Goal: Check status

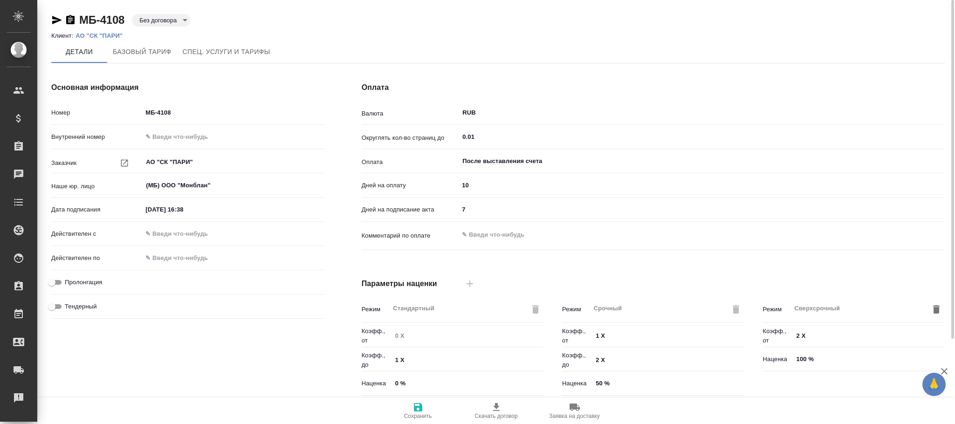
type input "Прайс_2025_филиалы"
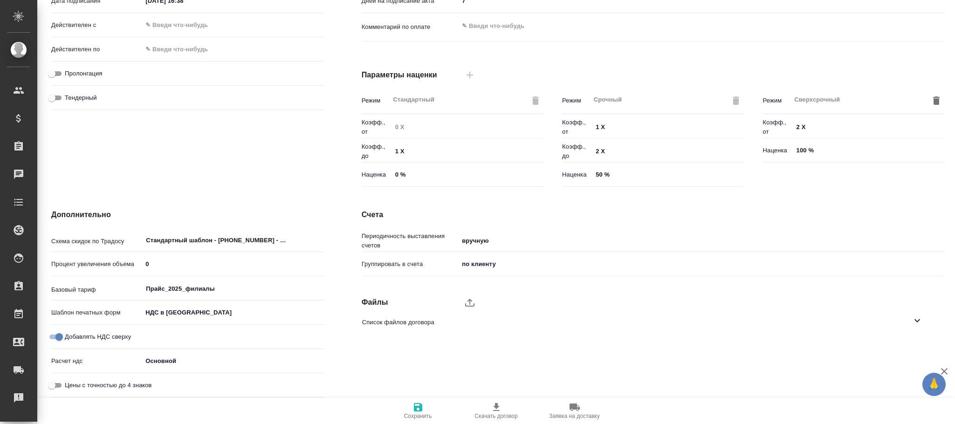
click at [408, 419] on span "Сохранить" at bounding box center [418, 416] width 28 height 7
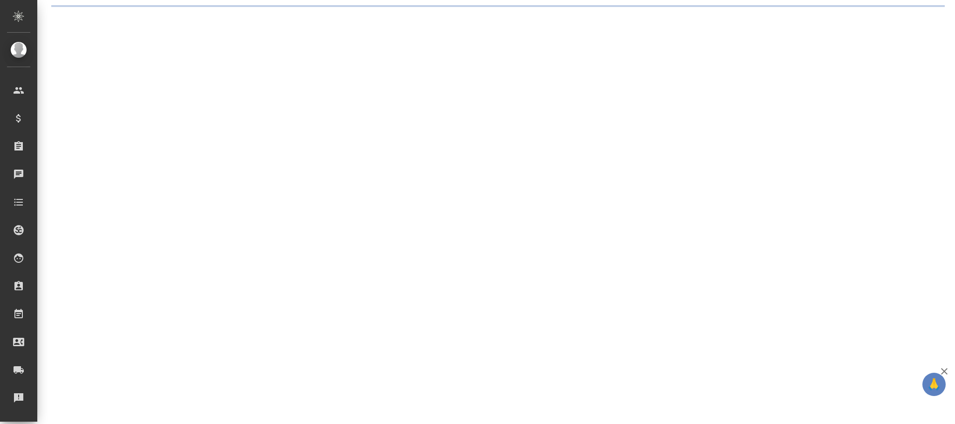
scroll to position [0, 0]
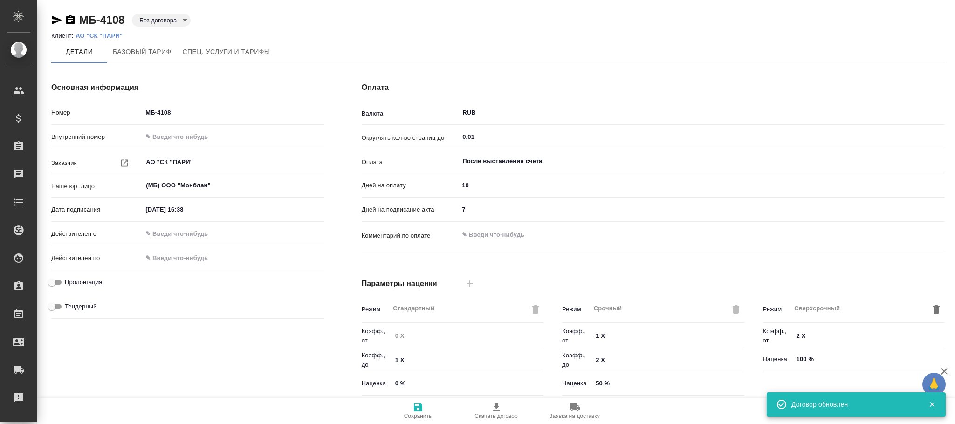
type input "Прайс_2025_филиалы"
click at [154, 53] on span "Базовый тариф" at bounding box center [142, 52] width 59 height 12
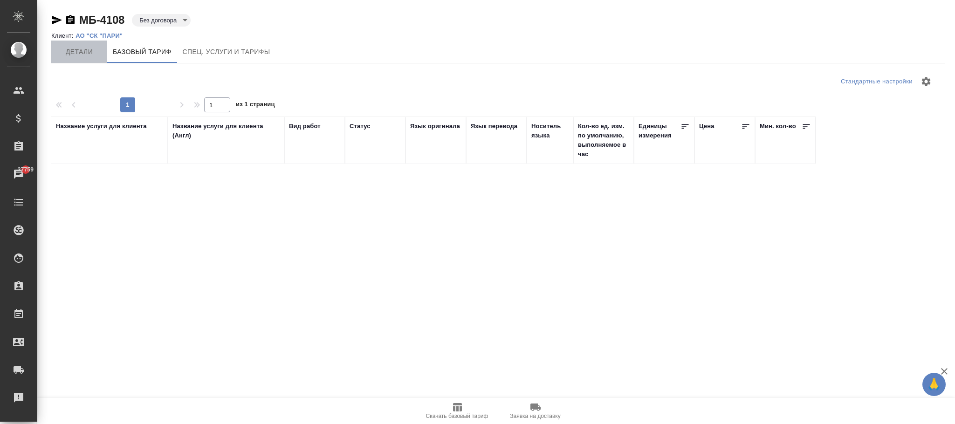
click at [80, 56] on span "Детали" at bounding box center [79, 52] width 45 height 12
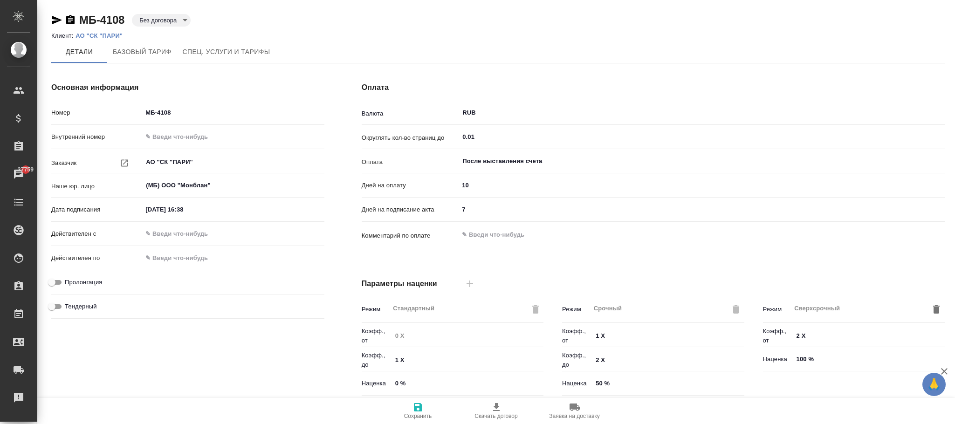
type input "Прайс_2025_филиалы"
drag, startPoint x: 152, startPoint y: 55, endPoint x: 277, endPoint y: 184, distance: 179.0
click at [152, 55] on span "Базовый тариф" at bounding box center [142, 52] width 59 height 12
